Goal: Book appointment/travel/reservation

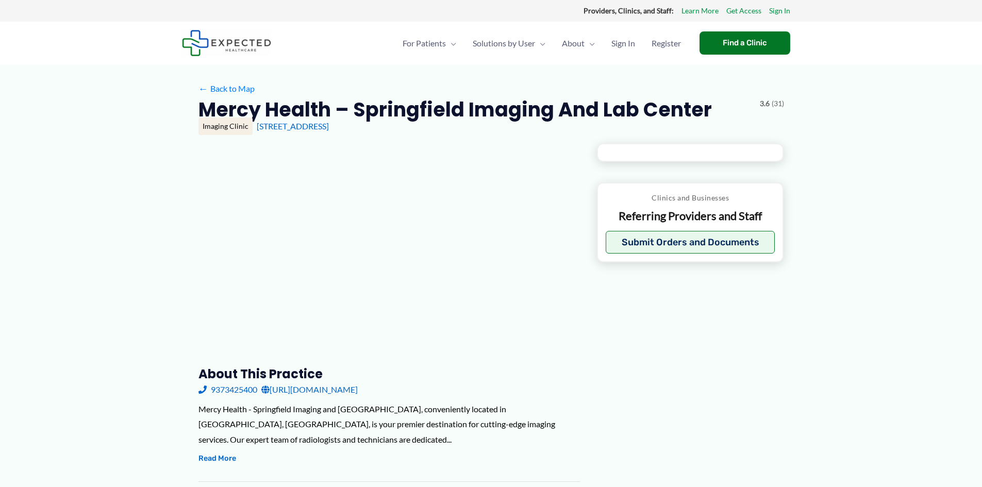
click at [358, 393] on link "[URL][DOMAIN_NAME]" at bounding box center [309, 389] width 96 height 15
type input "**********"
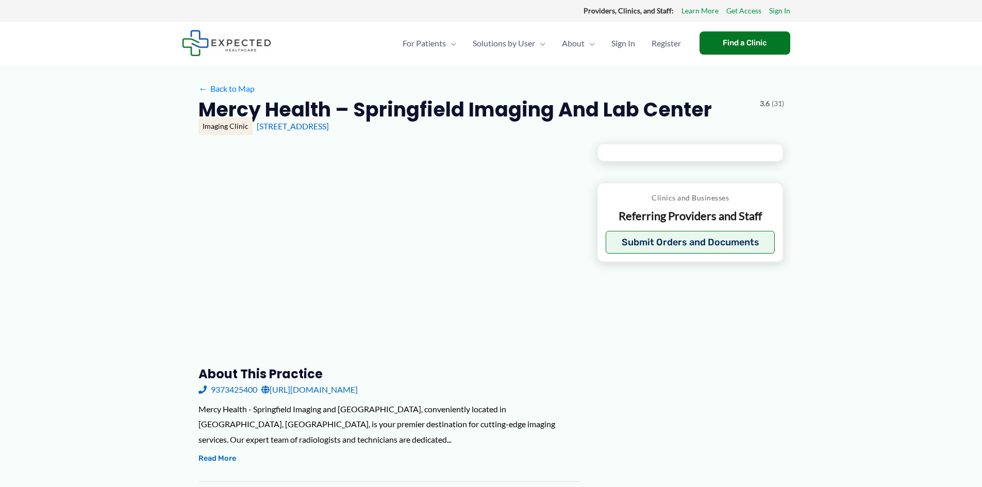
type input "**********"
